Goal: Task Accomplishment & Management: Manage account settings

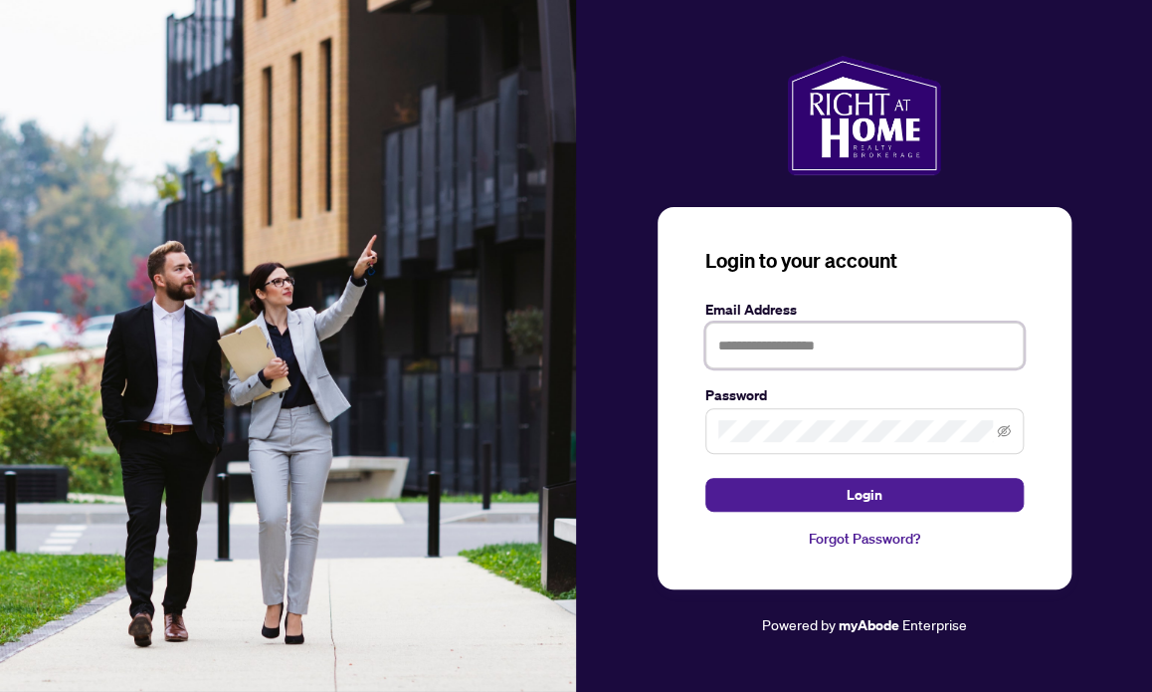
click at [901, 351] on input "text" at bounding box center [865, 345] width 318 height 46
type input "**********"
click at [706, 478] on button "Login" at bounding box center [865, 495] width 318 height 34
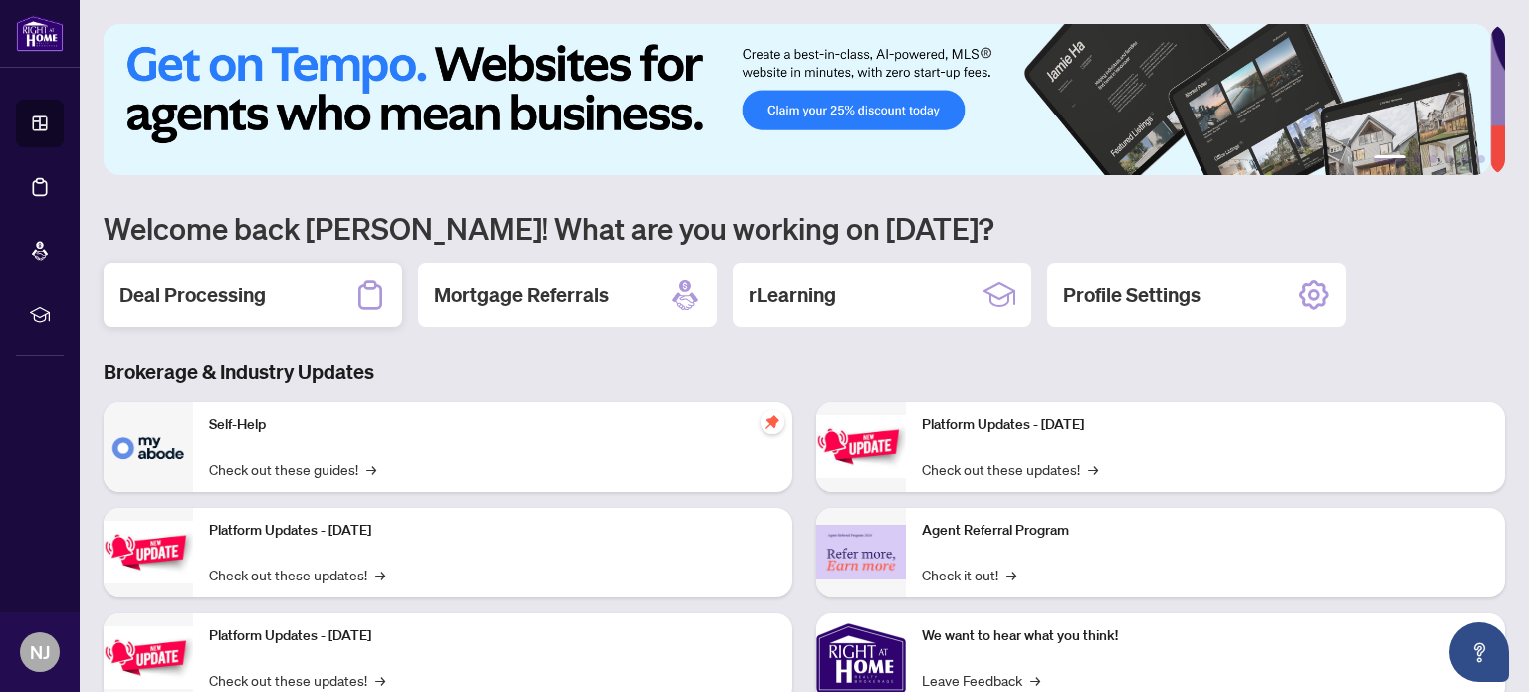
click at [333, 291] on div "Deal Processing" at bounding box center [253, 295] width 299 height 64
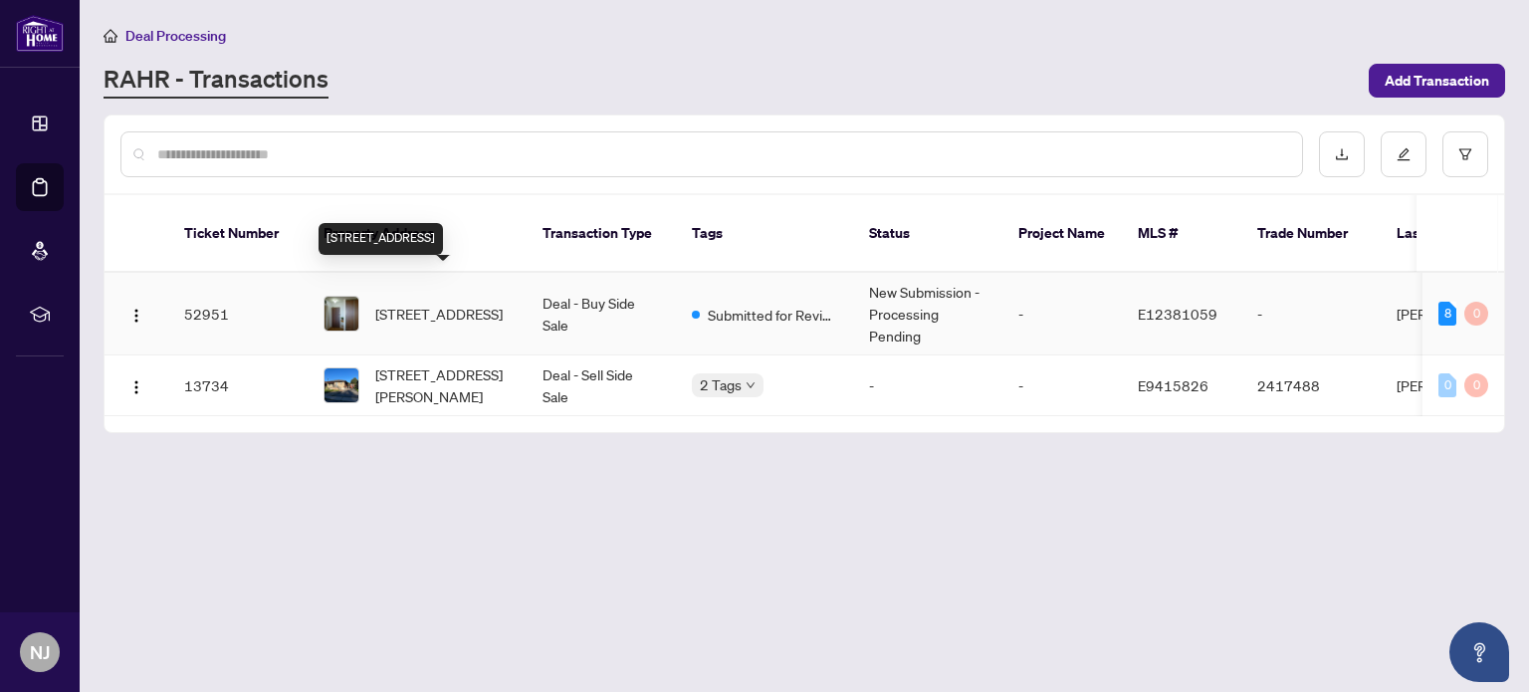
click at [395, 303] on span "[STREET_ADDRESS]" at bounding box center [438, 314] width 127 height 22
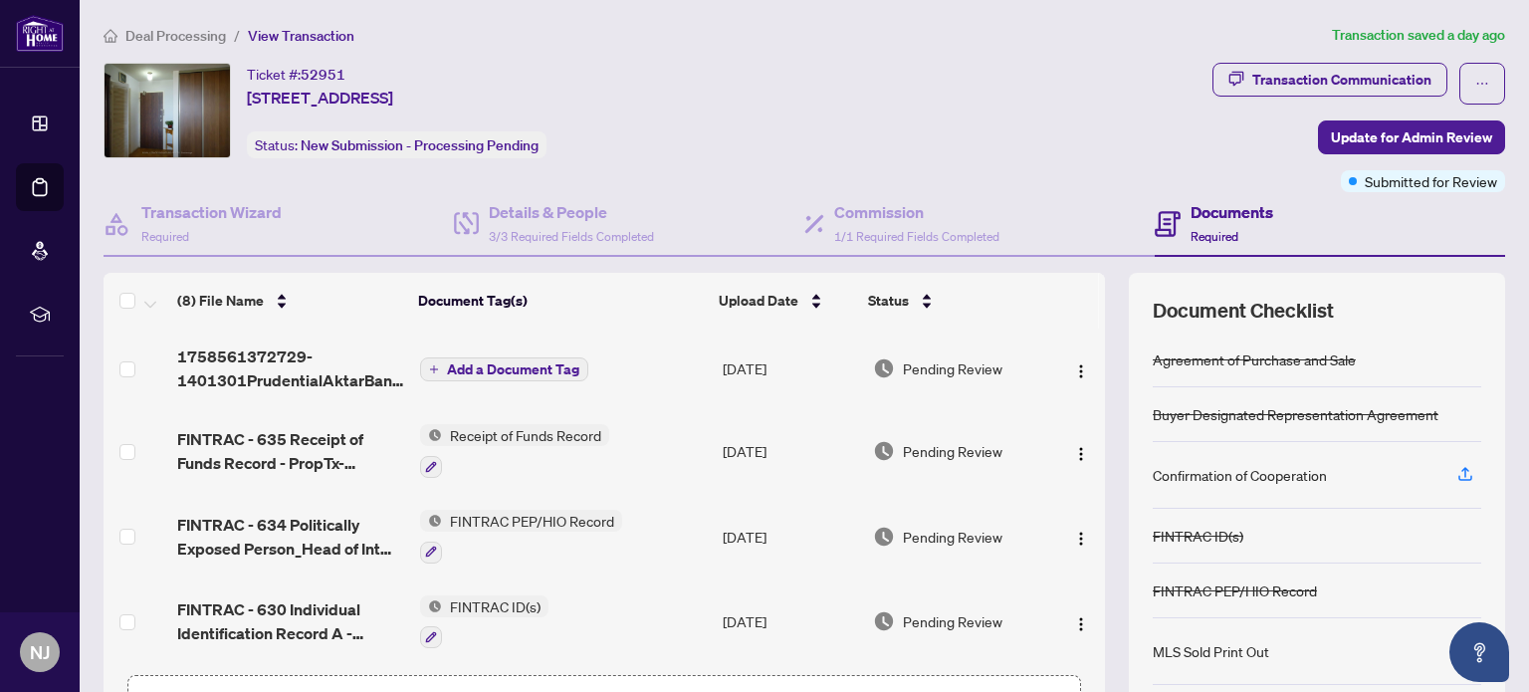
scroll to position [139, 0]
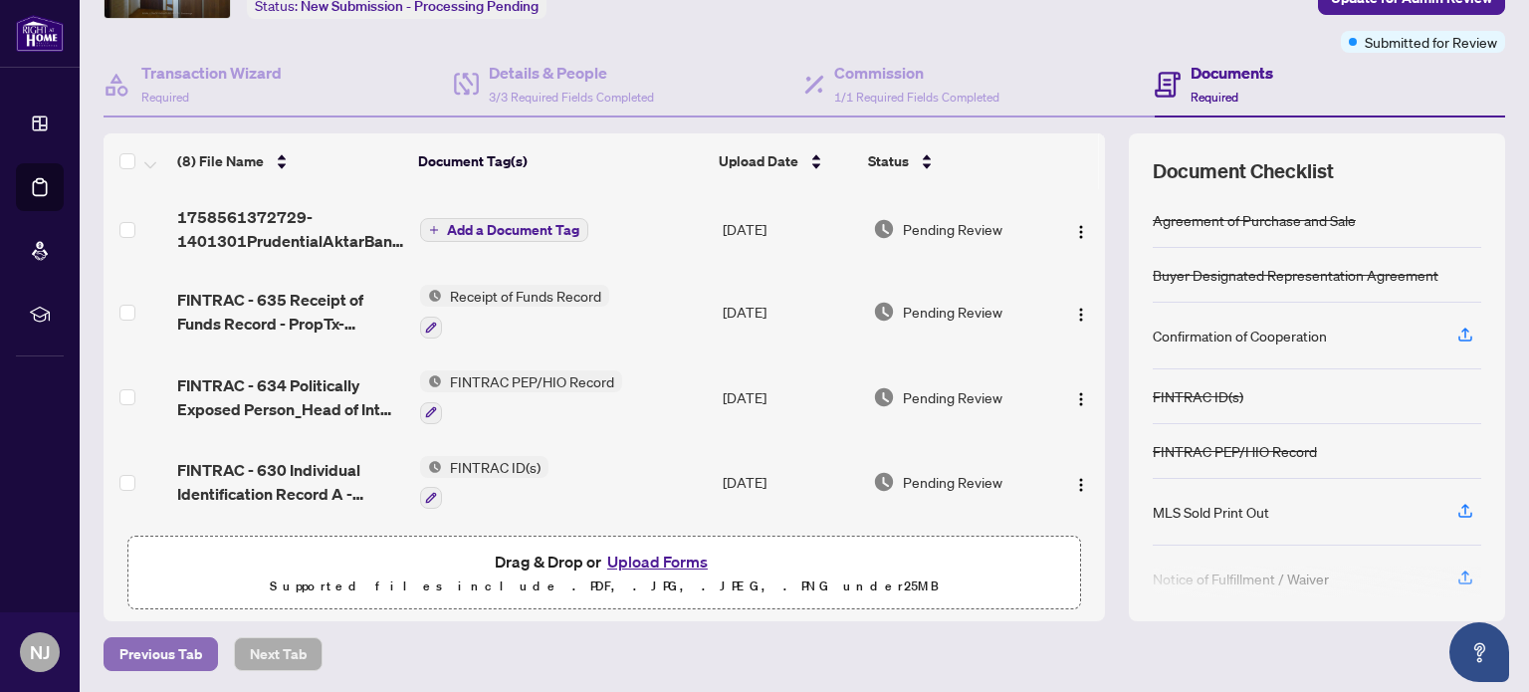
click at [163, 657] on span "Previous Tab" at bounding box center [160, 654] width 83 height 32
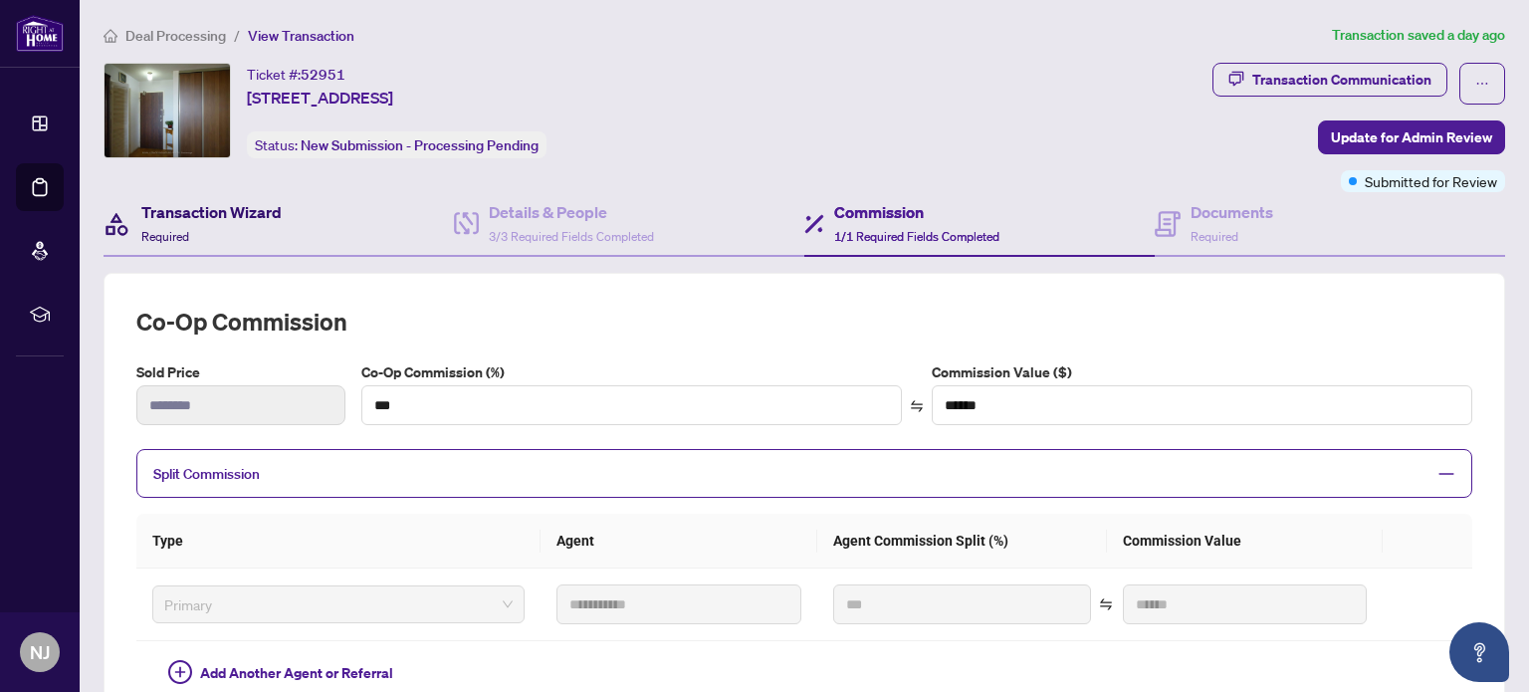
click at [186, 223] on div "Transaction Wizard Required" at bounding box center [211, 223] width 140 height 47
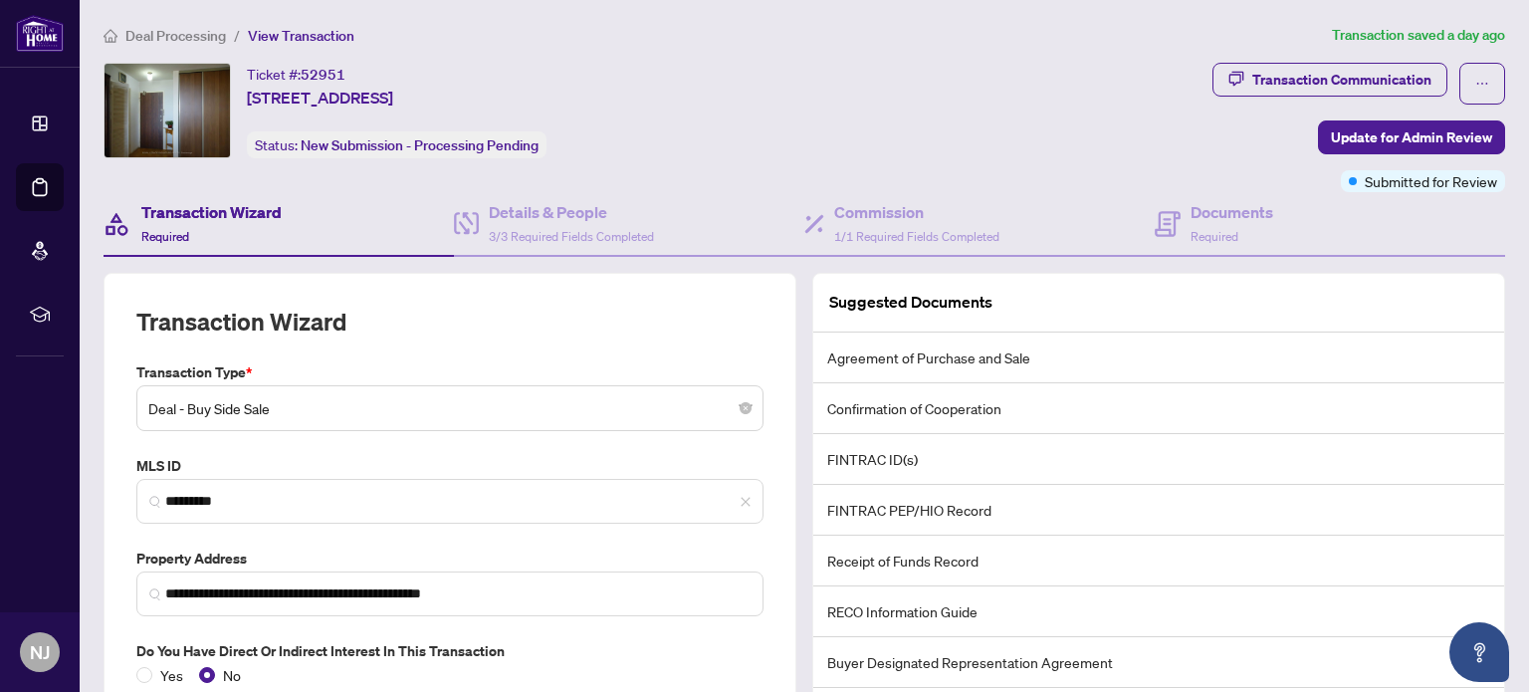
scroll to position [165, 0]
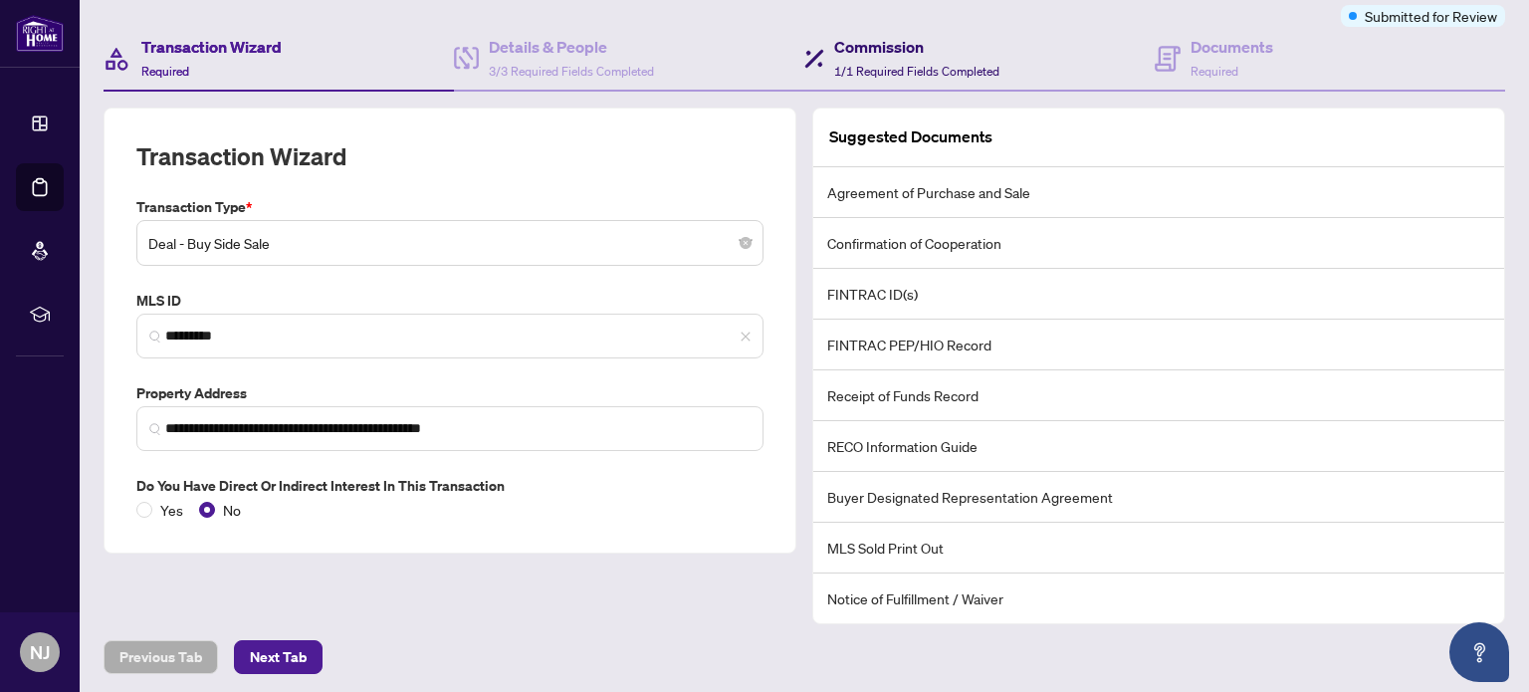
click at [905, 49] on h4 "Commission" at bounding box center [916, 47] width 165 height 24
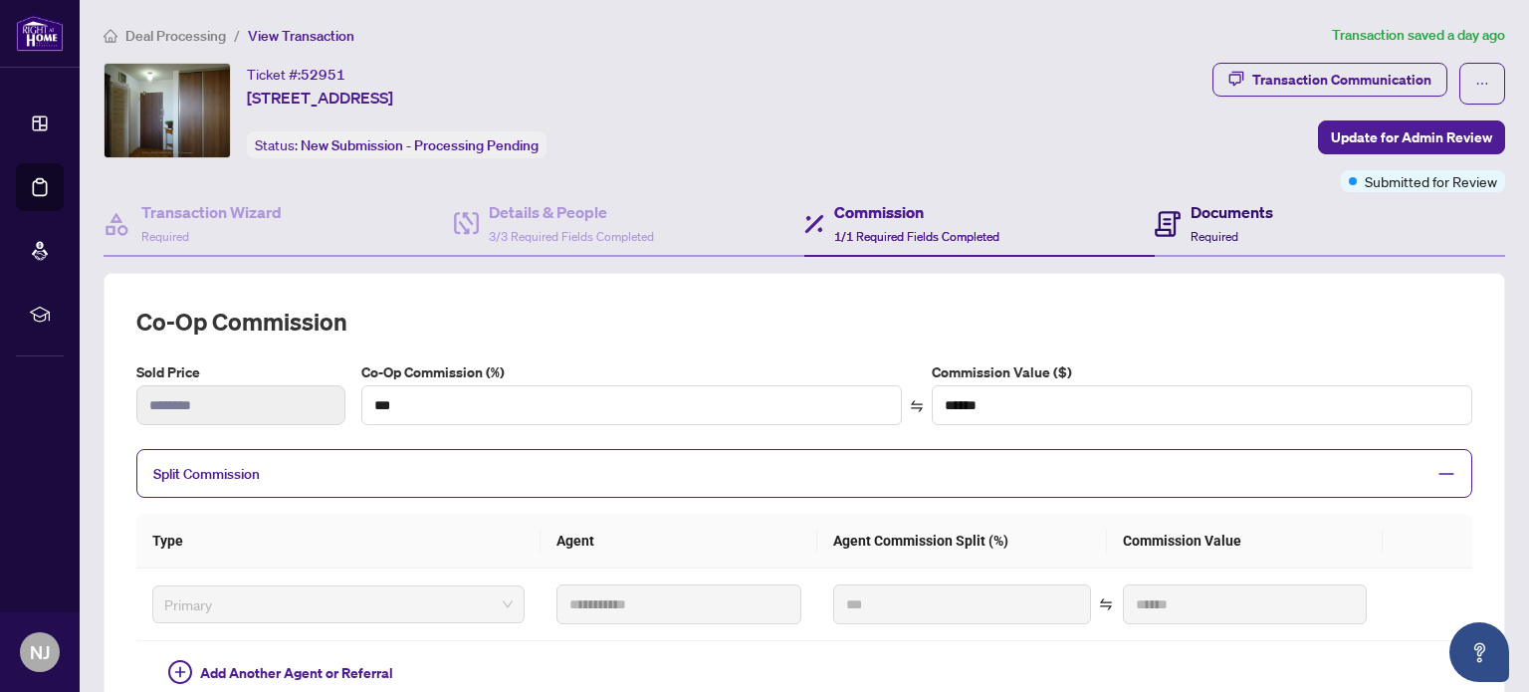
click at [1151, 231] on span "Required" at bounding box center [1214, 236] width 48 height 15
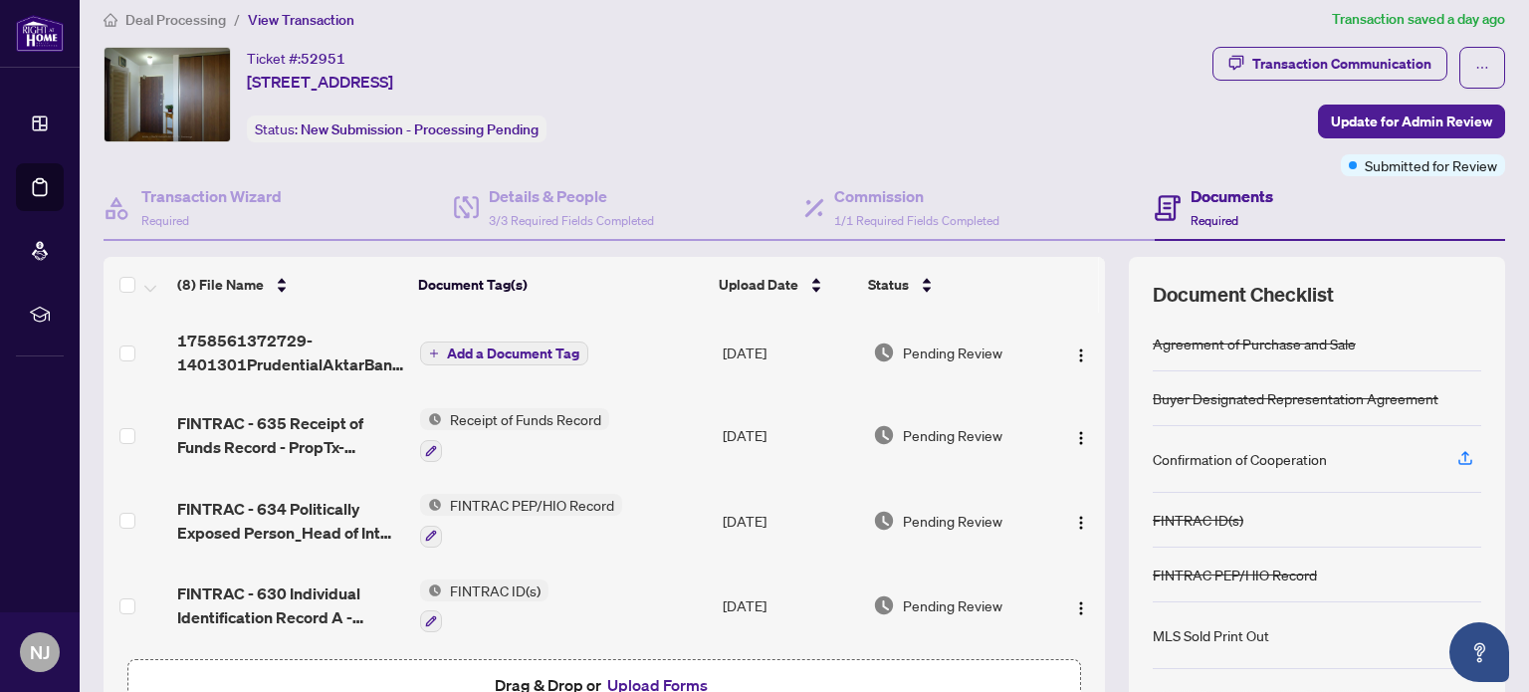
scroll to position [139, 0]
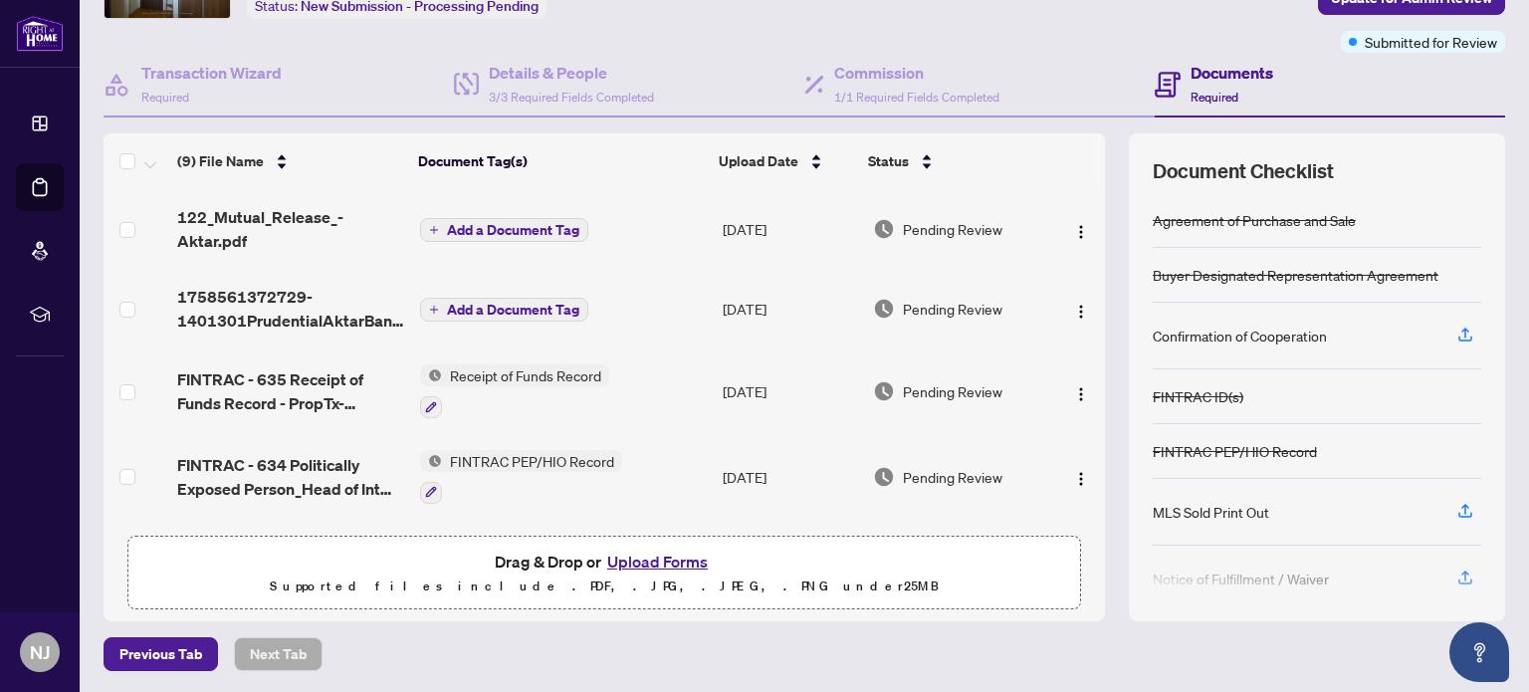
click at [545, 223] on span "Add a Document Tag" at bounding box center [513, 230] width 132 height 14
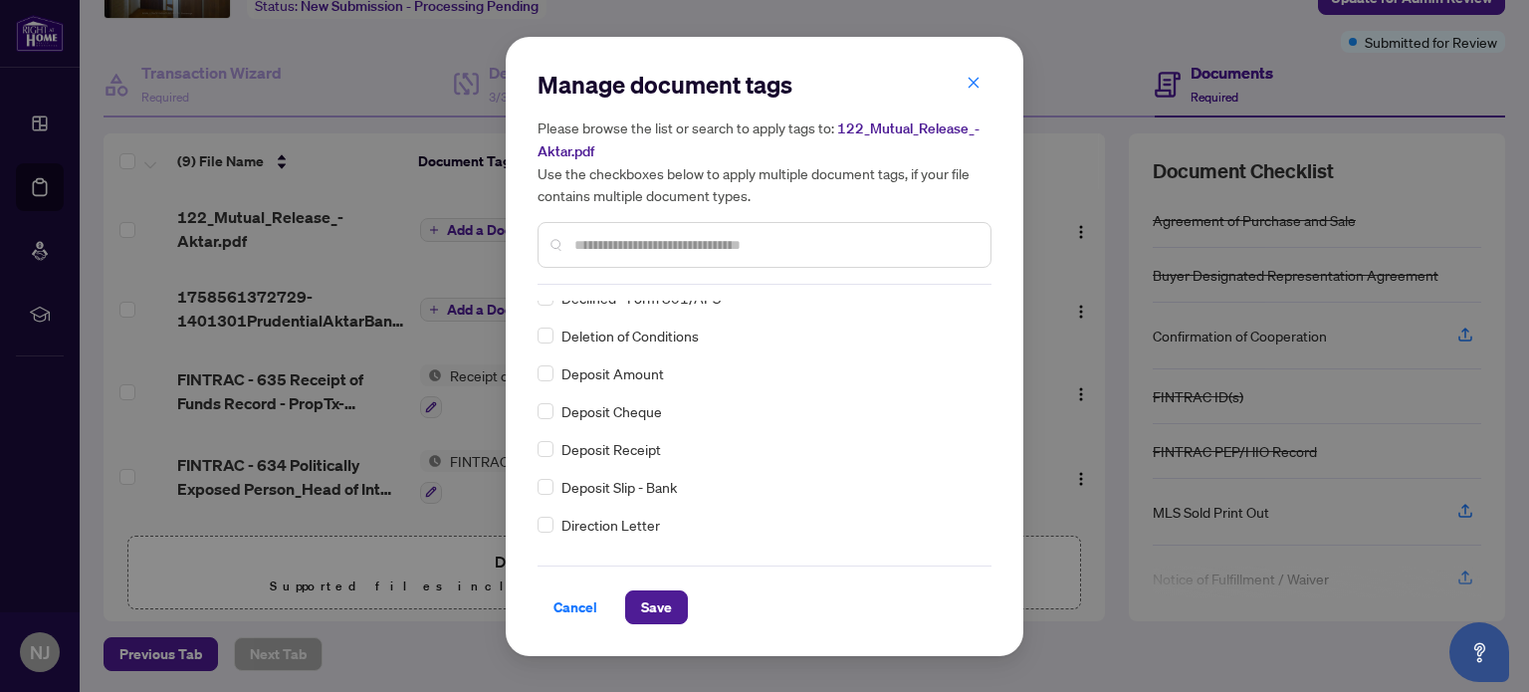
scroll to position [0, 0]
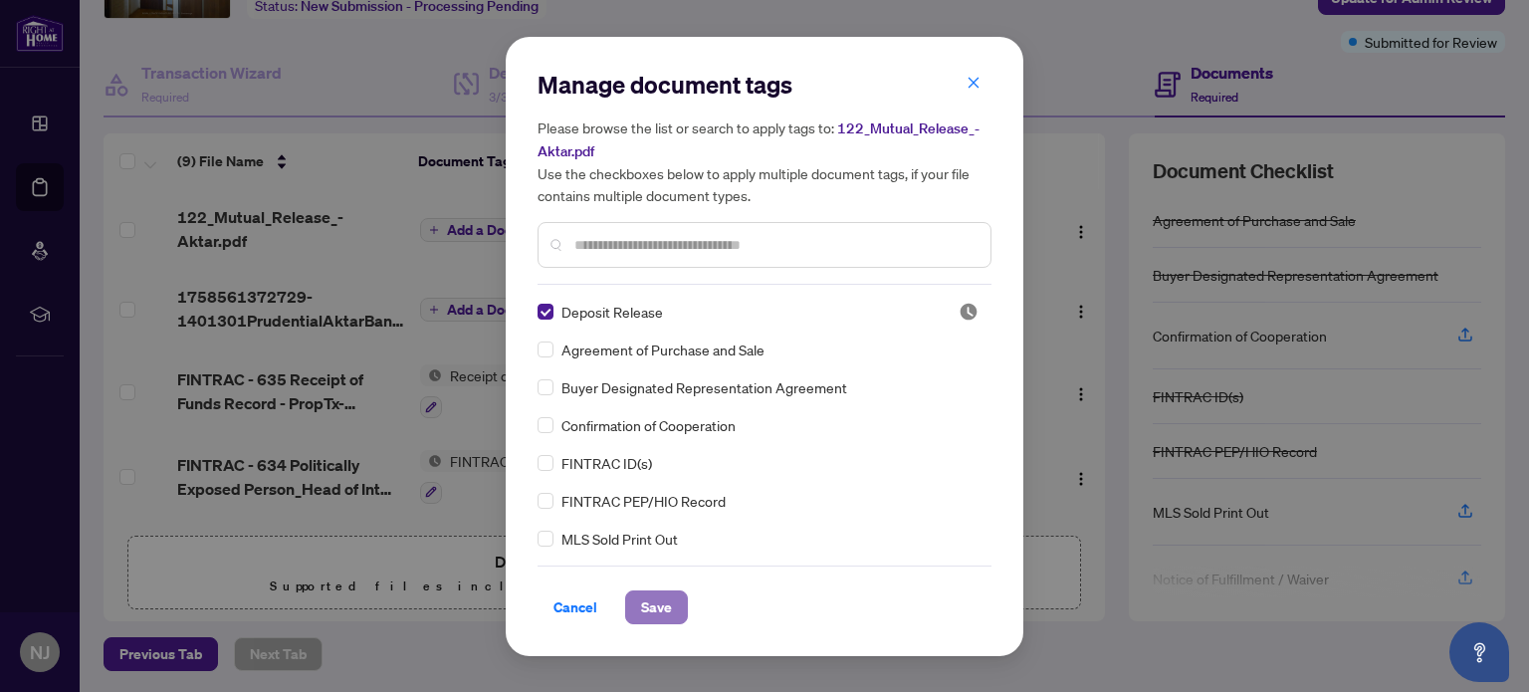
click at [654, 607] on span "Save" at bounding box center [656, 607] width 31 height 32
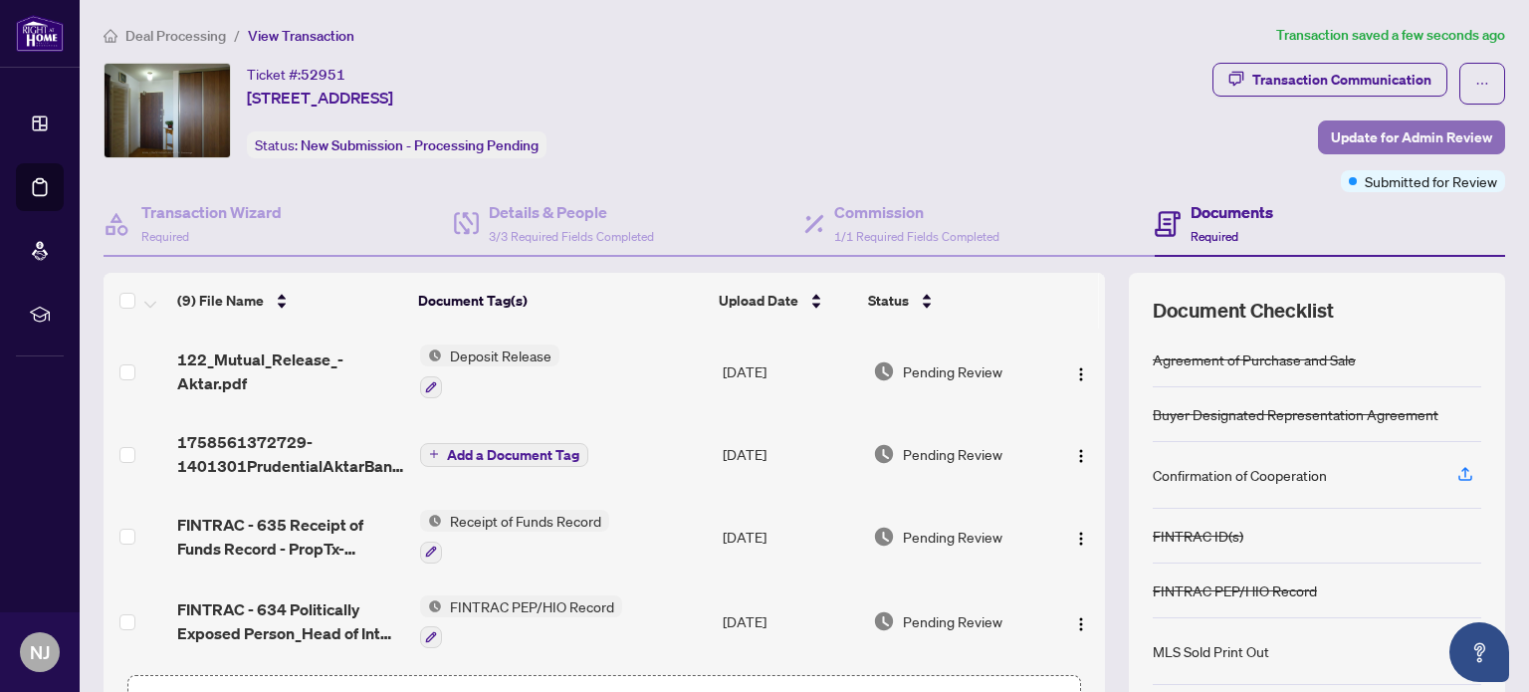
click at [1151, 143] on span "Update for Admin Review" at bounding box center [1411, 137] width 161 height 32
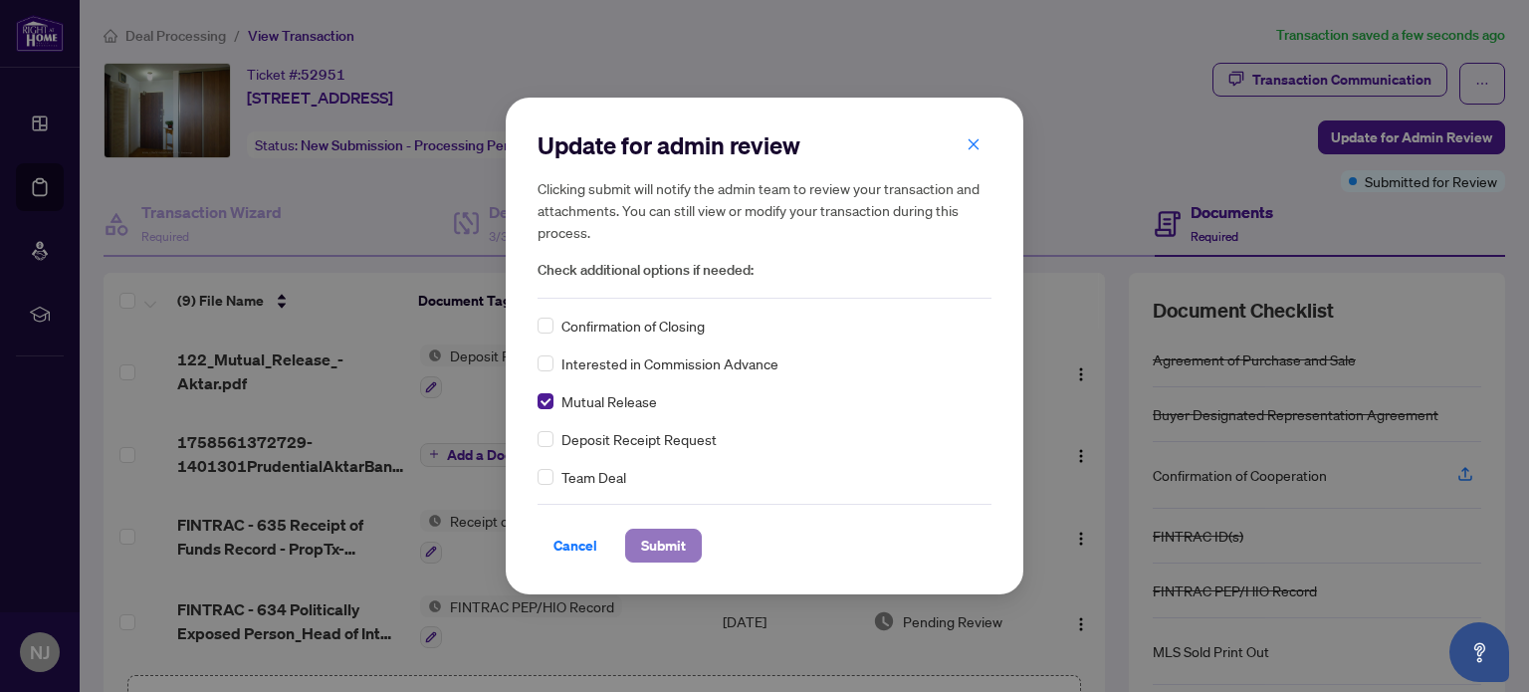
click at [644, 541] on span "Submit" at bounding box center [663, 545] width 45 height 32
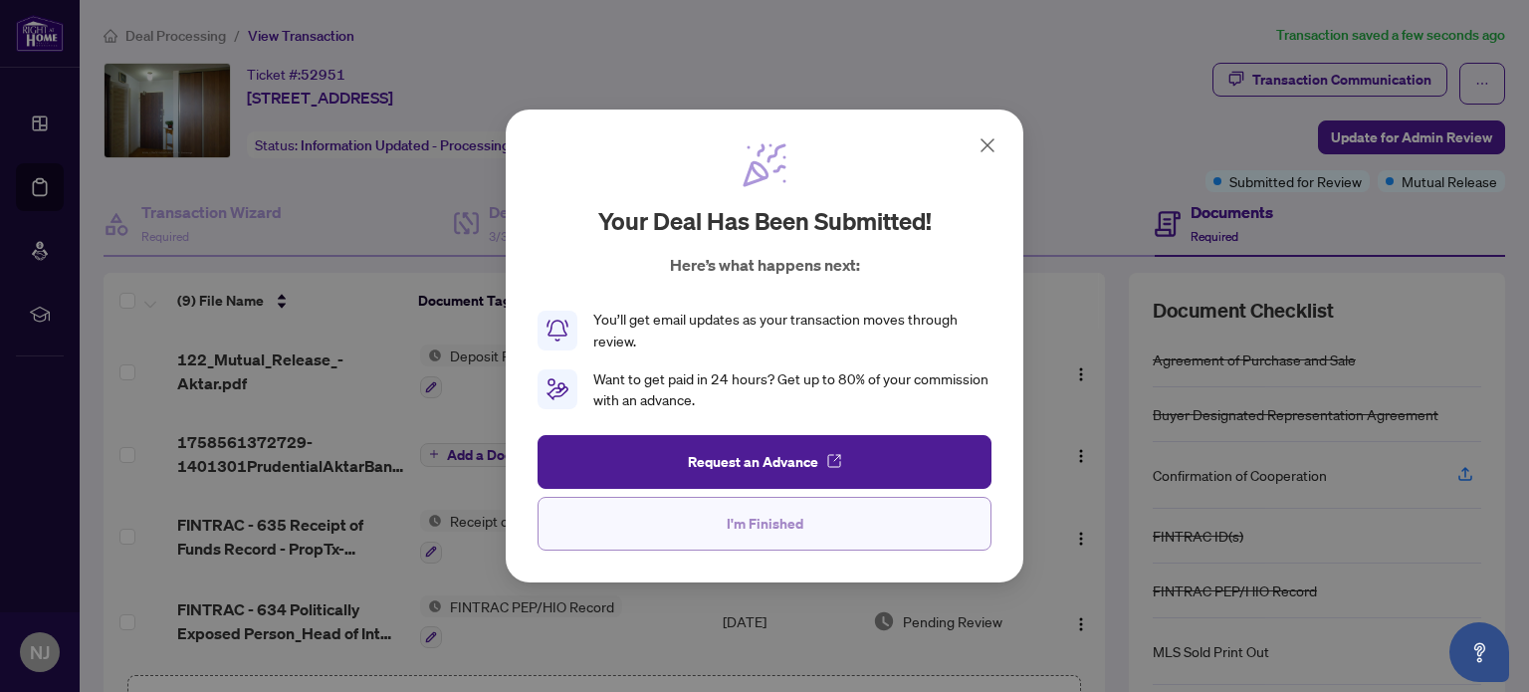
click at [716, 527] on button "I'm Finished" at bounding box center [764, 524] width 454 height 54
